Goal: Information Seeking & Learning: Learn about a topic

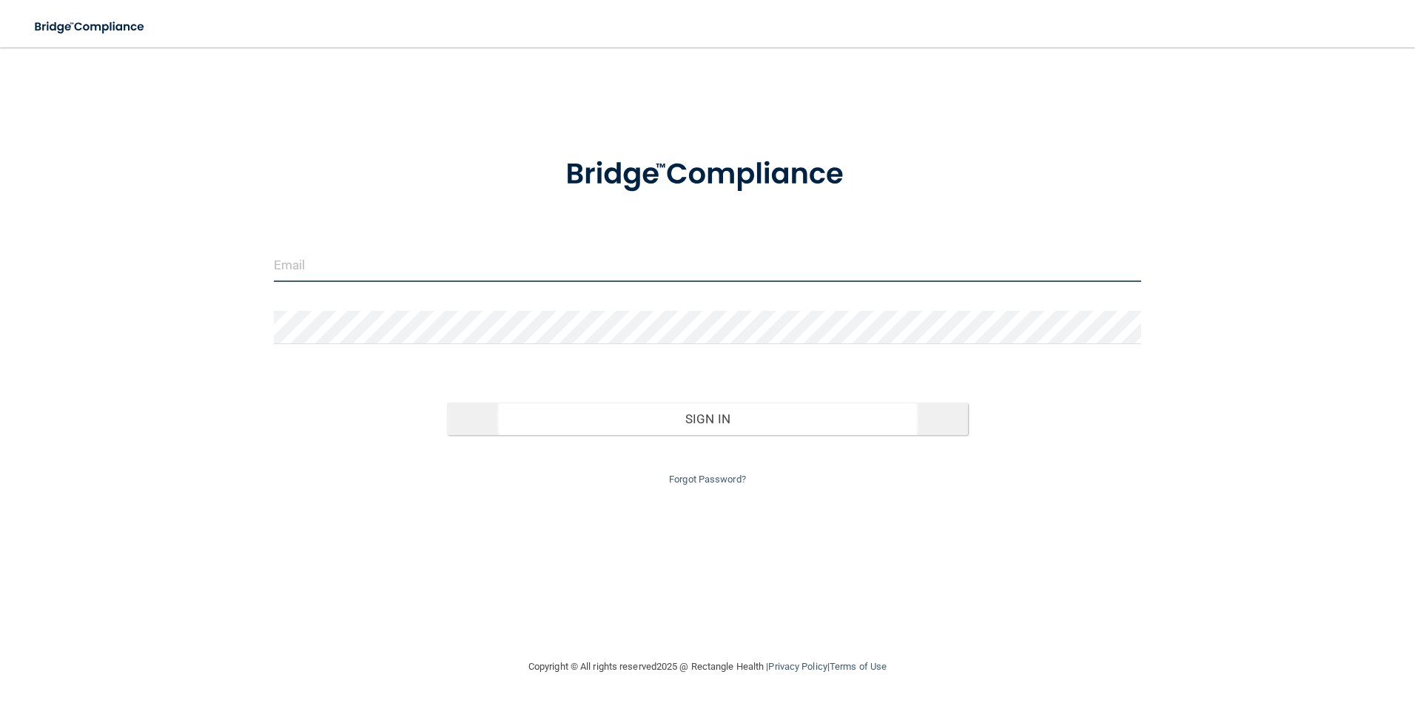
type input "[EMAIL_ADDRESS][PERSON_NAME][DOMAIN_NAME]"
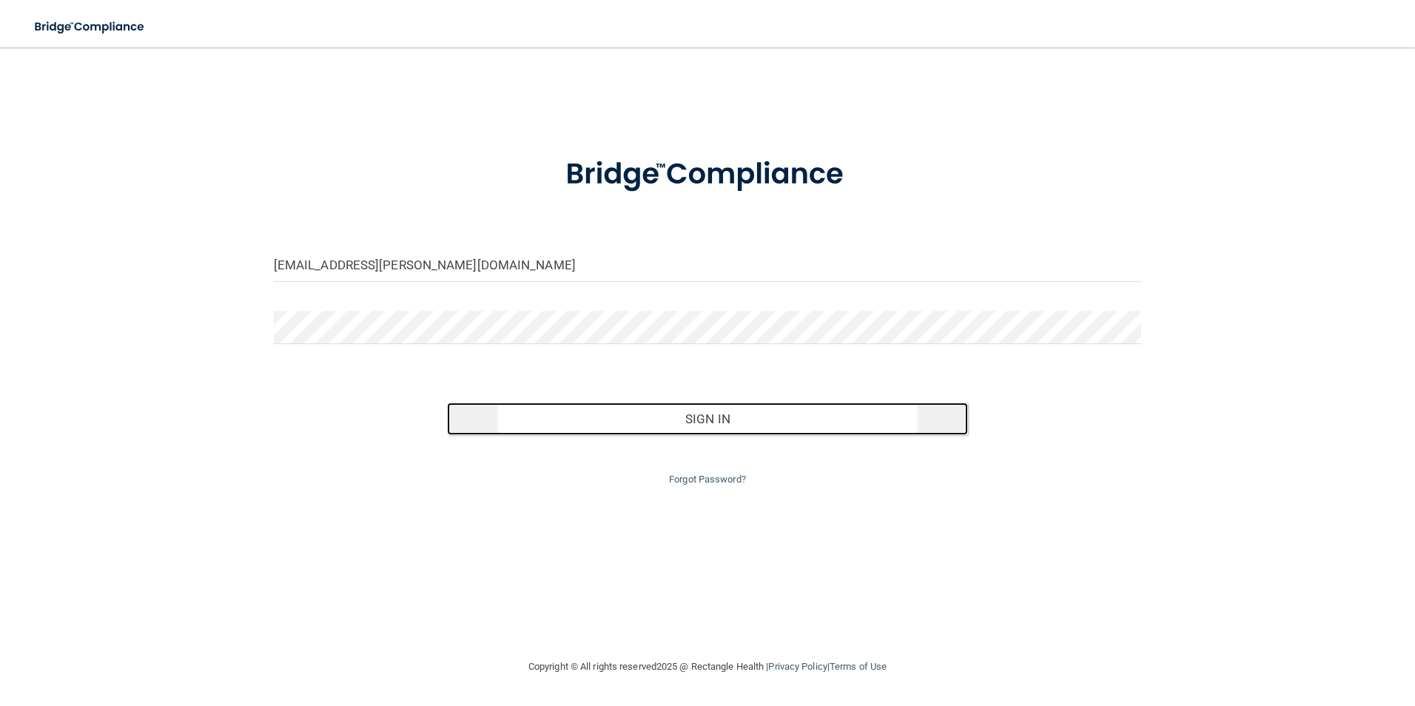
click at [653, 424] on button "Sign In" at bounding box center [707, 419] width 521 height 33
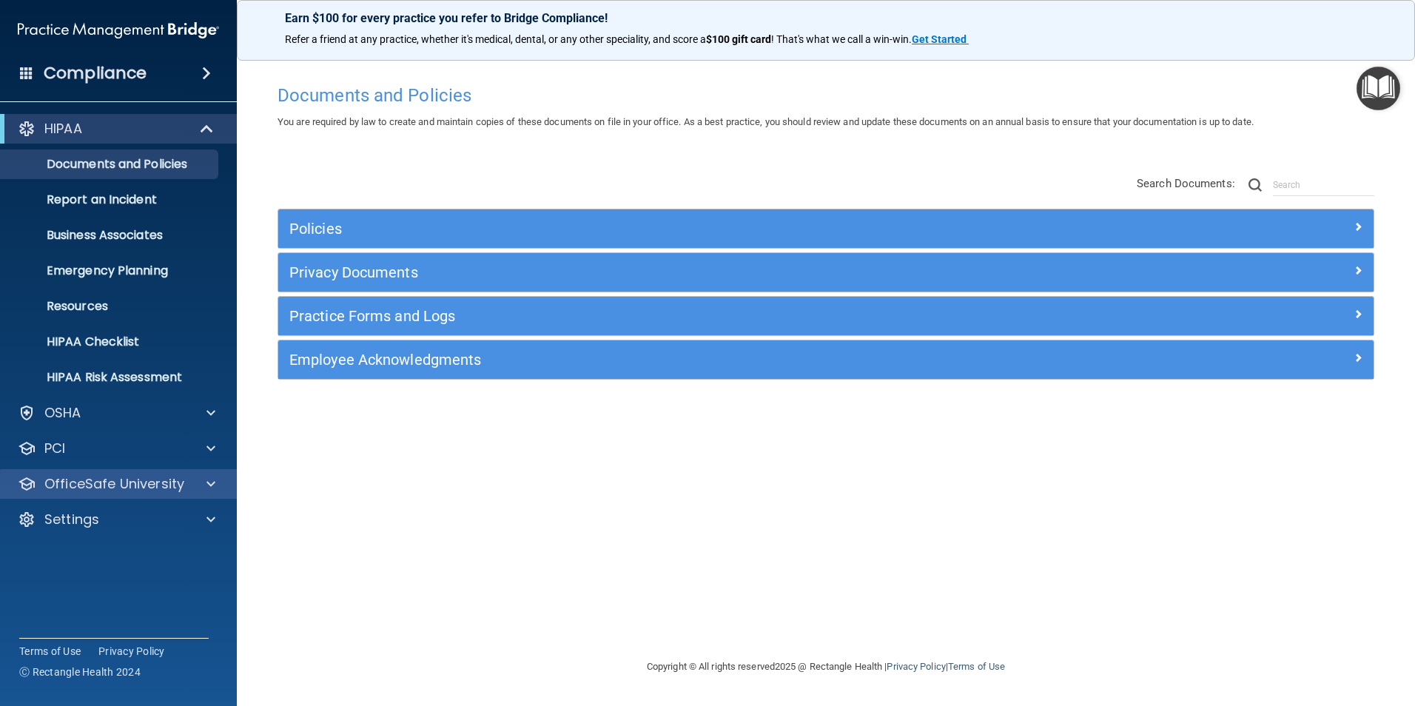
click at [192, 472] on div "OfficeSafe University" at bounding box center [119, 484] width 238 height 30
click at [195, 486] on div at bounding box center [208, 484] width 37 height 18
click at [144, 486] on p "OfficeSafe University" at bounding box center [114, 484] width 140 height 18
click at [206, 489] on span at bounding box center [210, 484] width 9 height 18
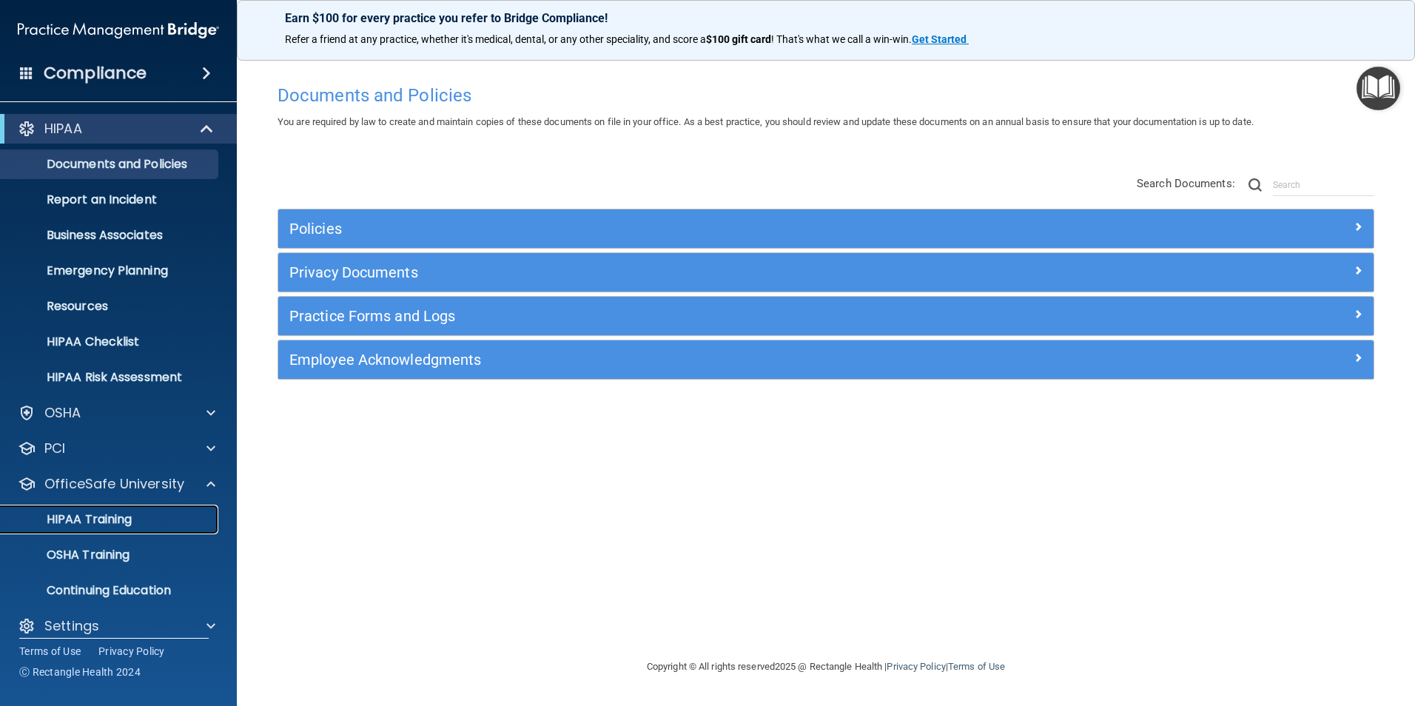
click at [108, 517] on p "HIPAA Training" at bounding box center [71, 519] width 122 height 15
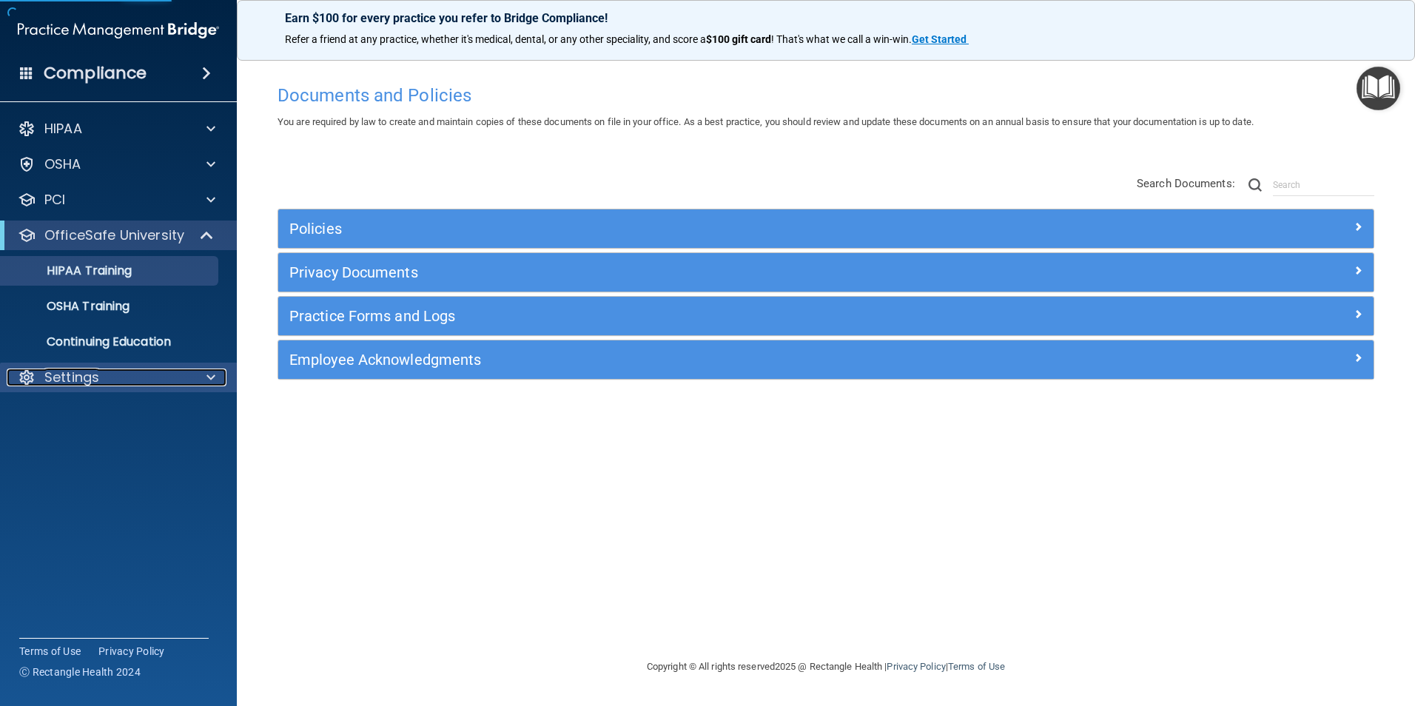
click at [148, 376] on div "Settings" at bounding box center [99, 378] width 184 height 18
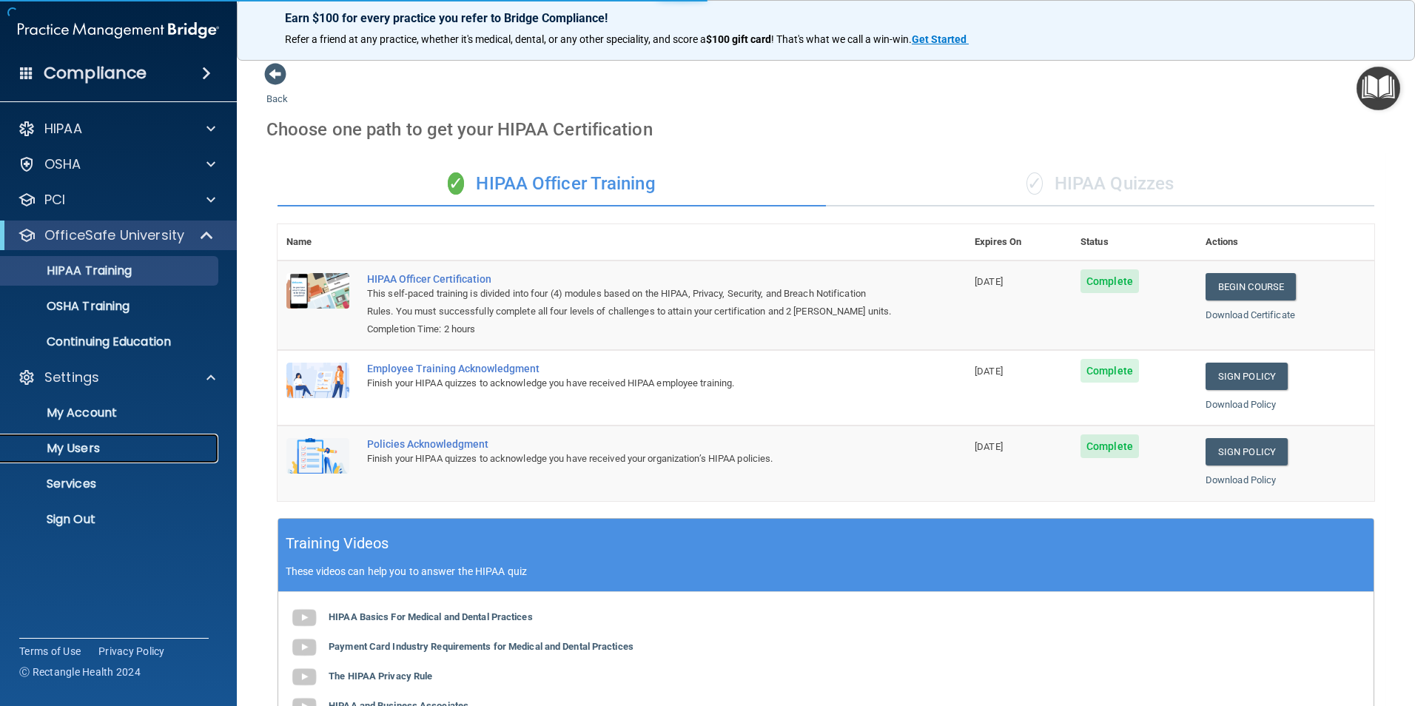
click at [84, 441] on p "My Users" at bounding box center [111, 448] width 202 height 15
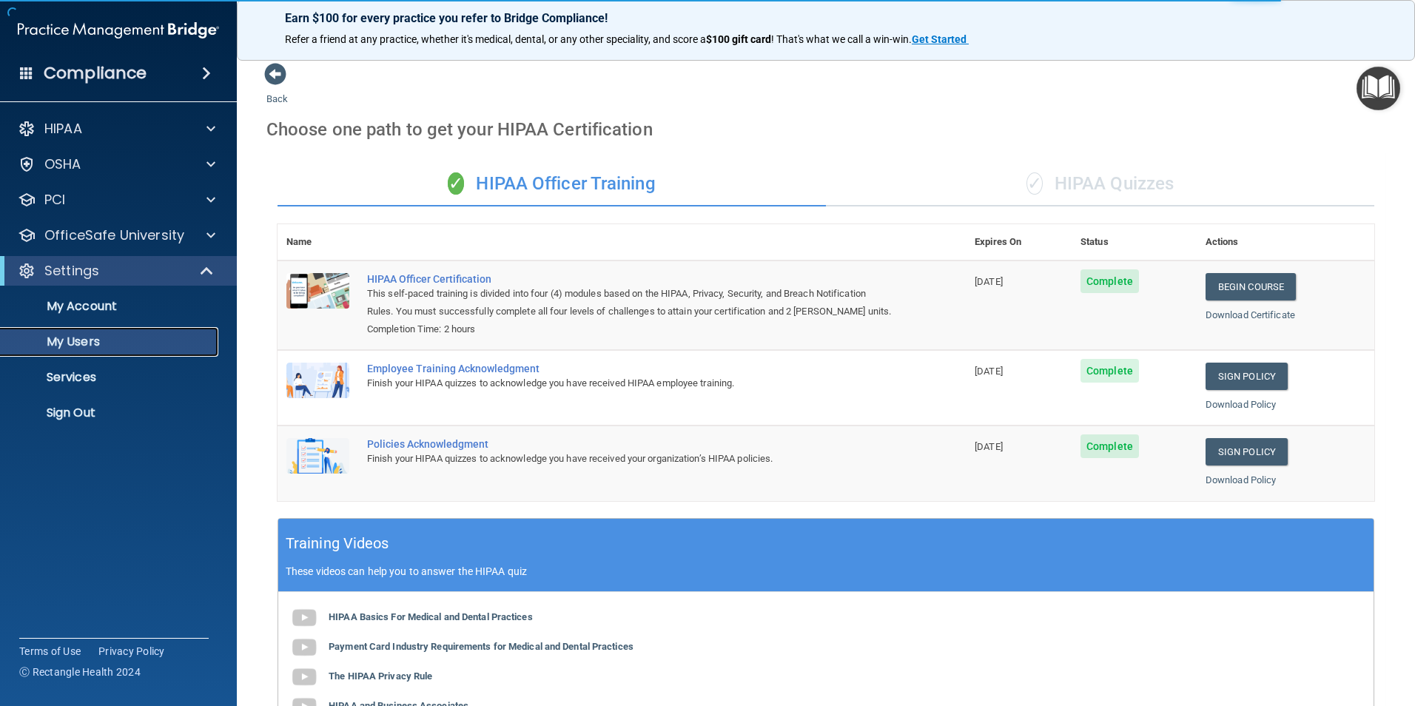
select select "20"
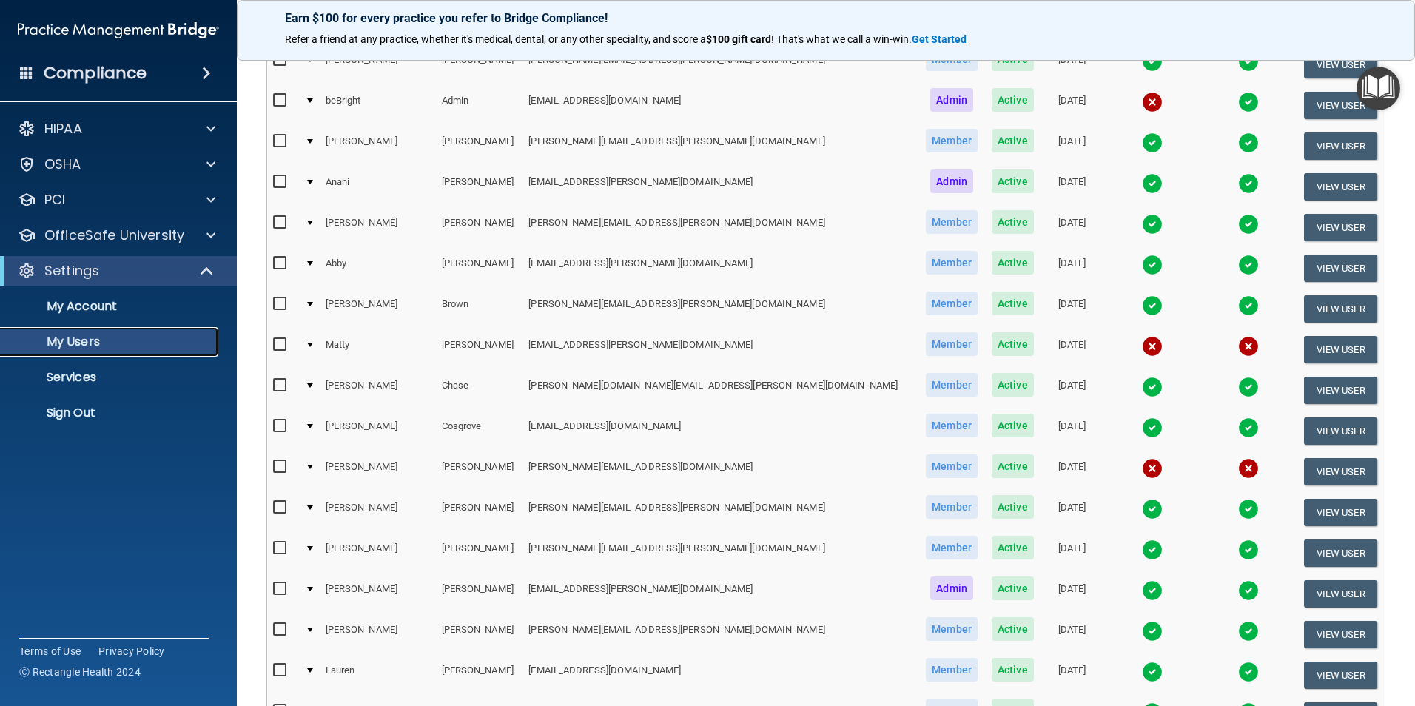
scroll to position [148, 0]
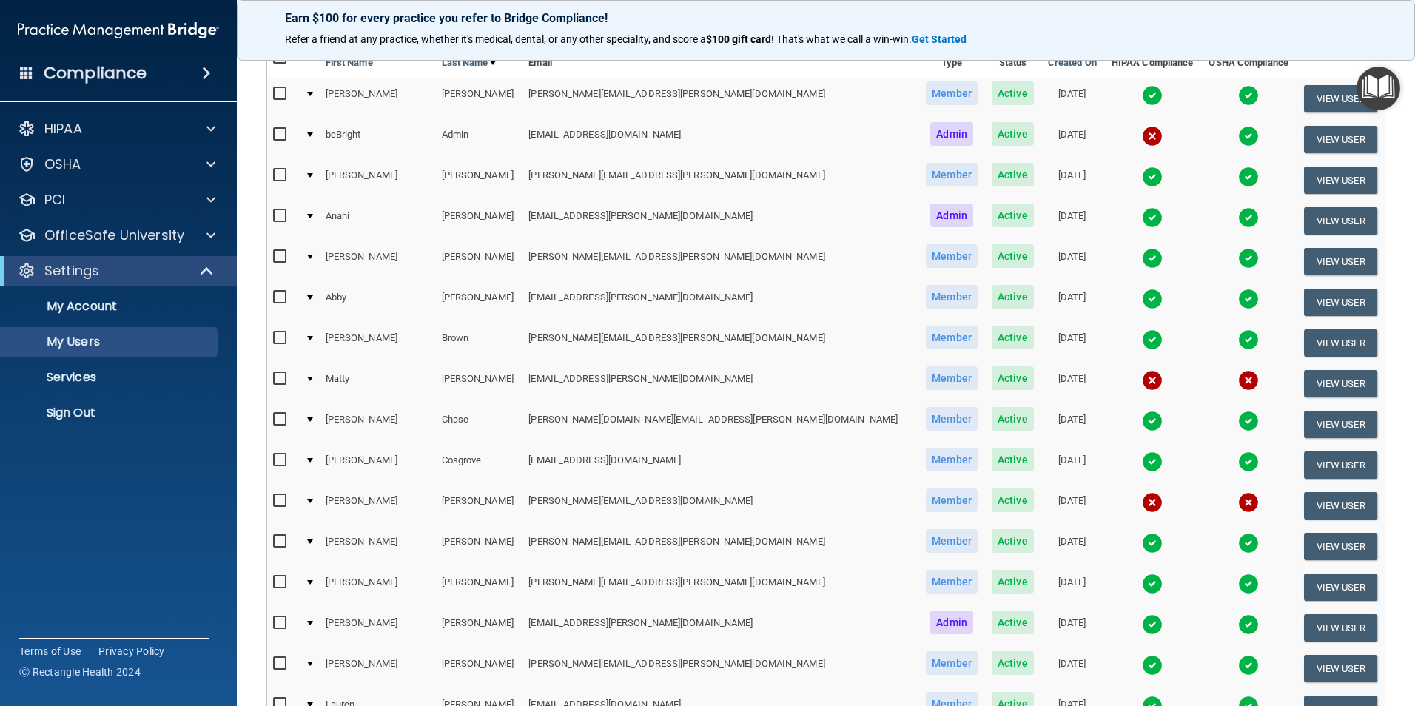
click at [313, 173] on div at bounding box center [310, 175] width 6 height 4
click at [1304, 178] on button "View User" at bounding box center [1340, 180] width 73 height 27
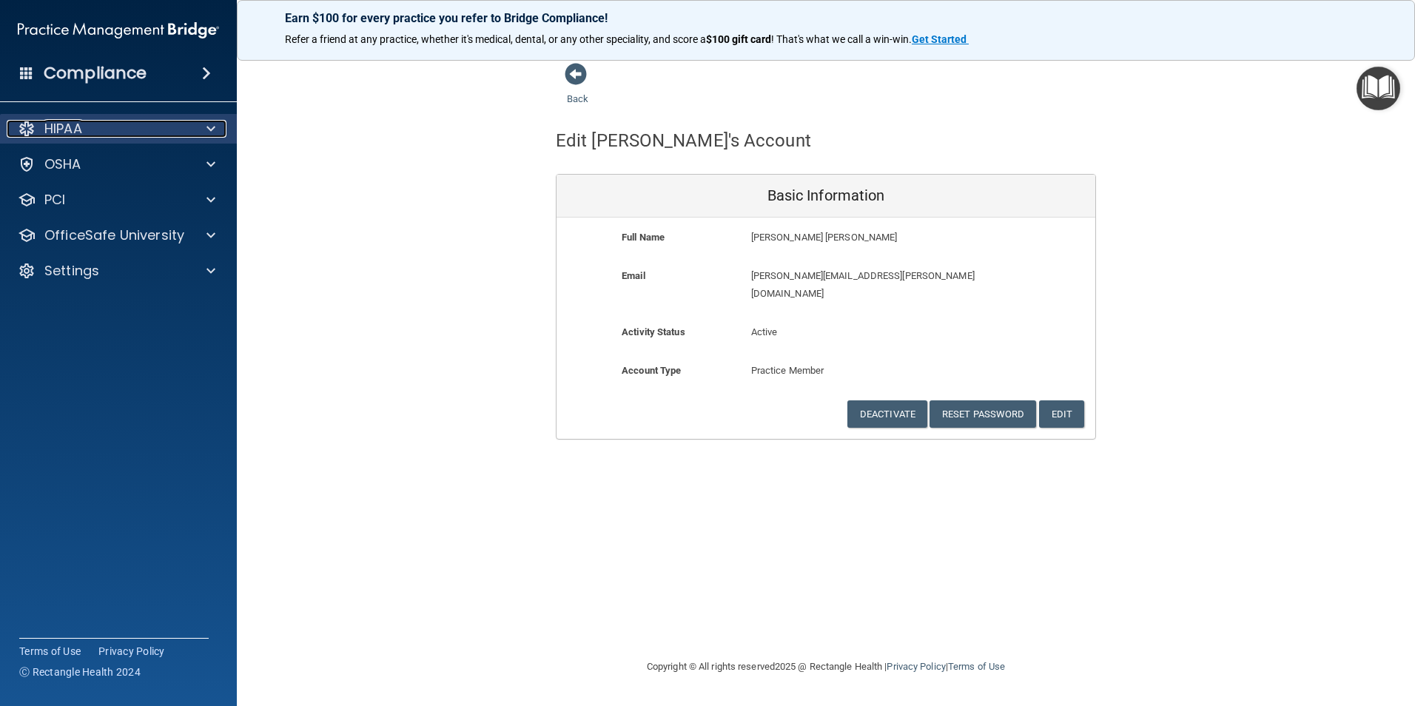
click at [208, 132] on span at bounding box center [210, 129] width 9 height 18
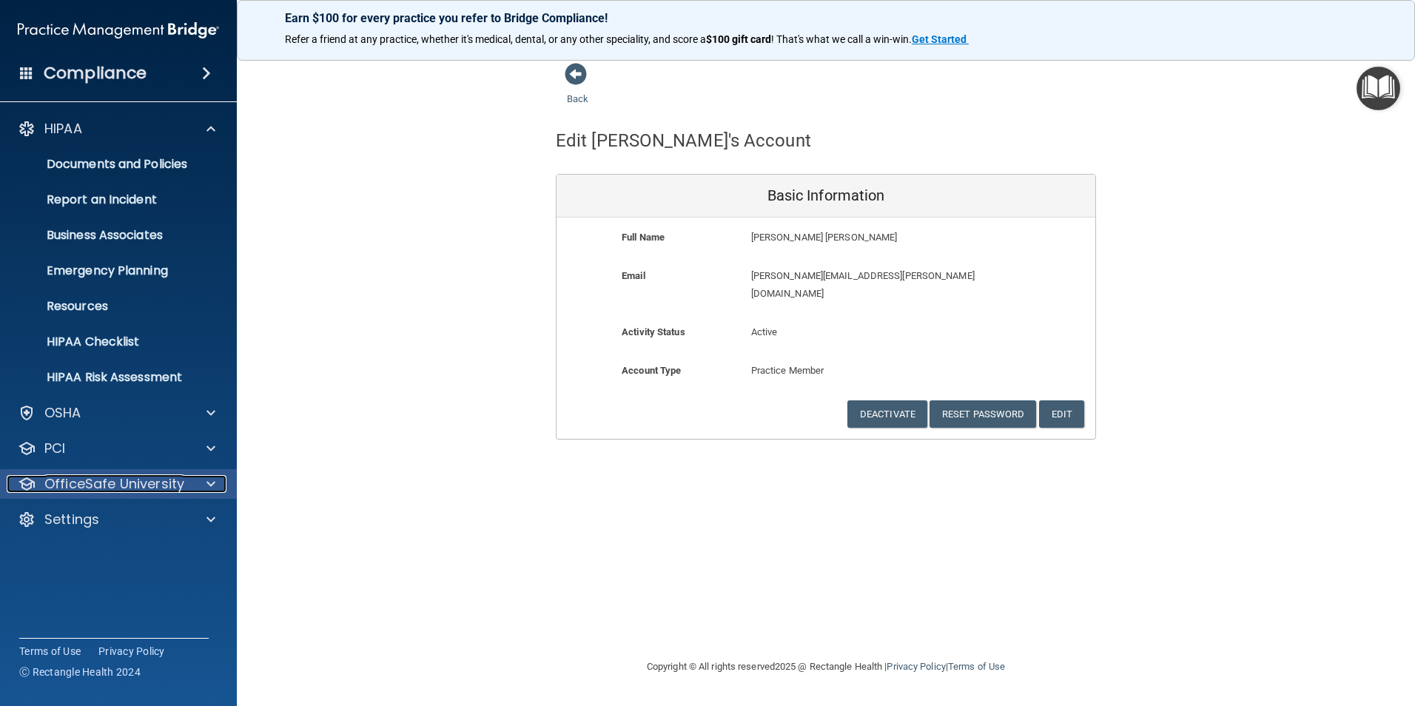
click at [127, 477] on p "OfficeSafe University" at bounding box center [114, 484] width 140 height 18
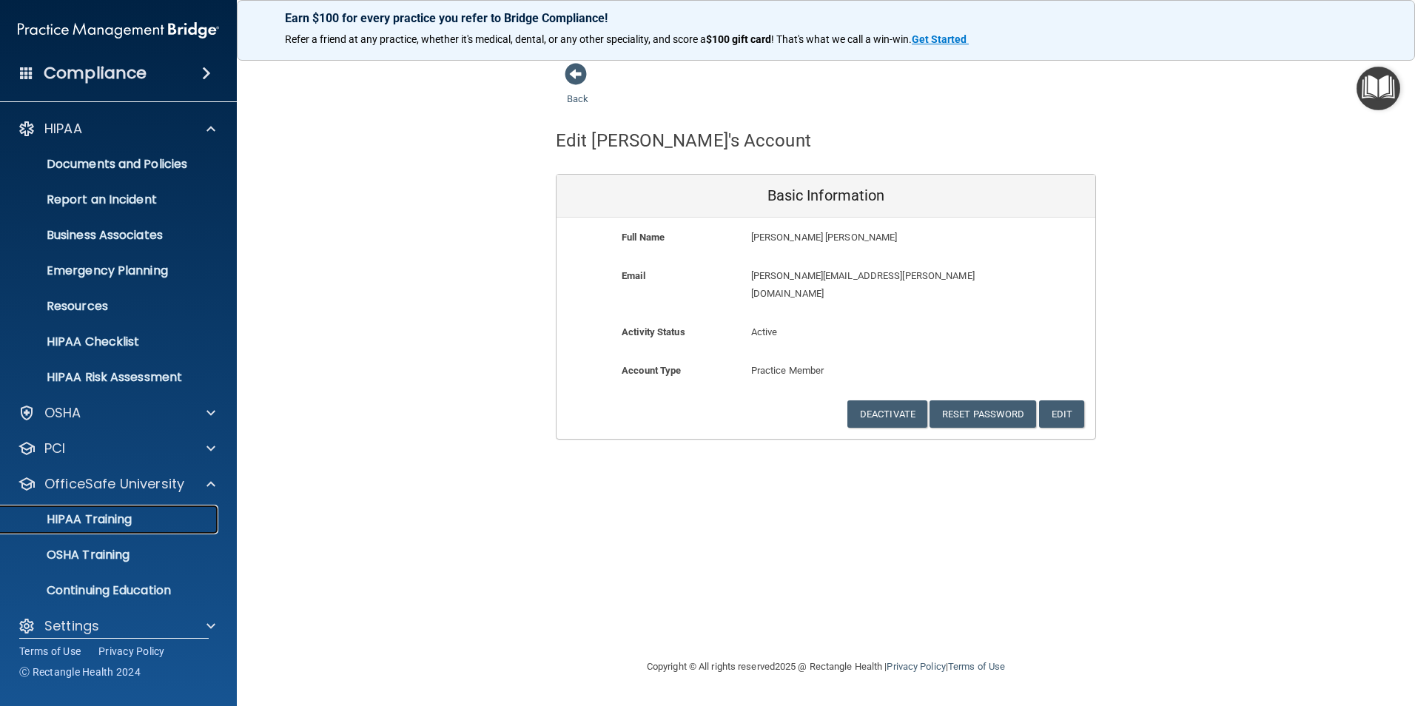
click at [104, 518] on p "HIPAA Training" at bounding box center [71, 519] width 122 height 15
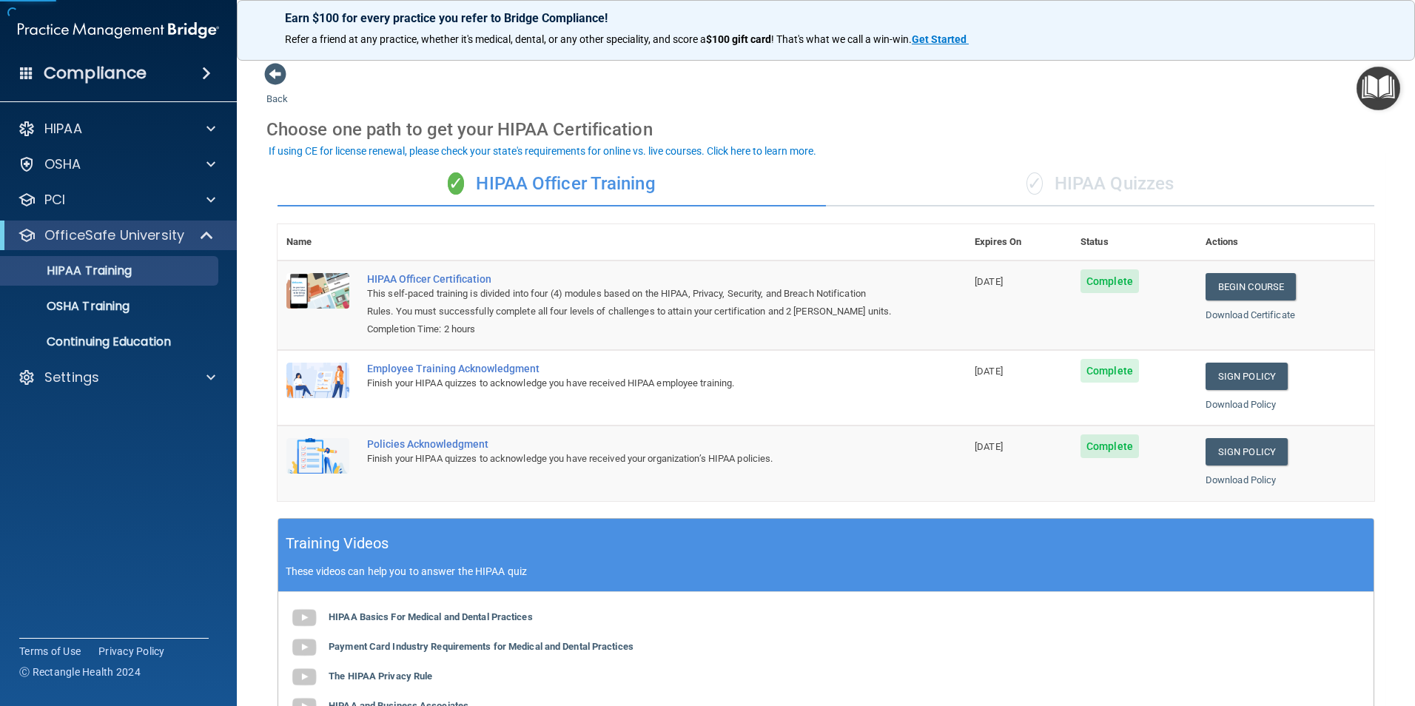
click at [1127, 187] on div "✓ HIPAA Quizzes" at bounding box center [1100, 184] width 548 height 44
